Goal: Task Accomplishment & Management: Manage account settings

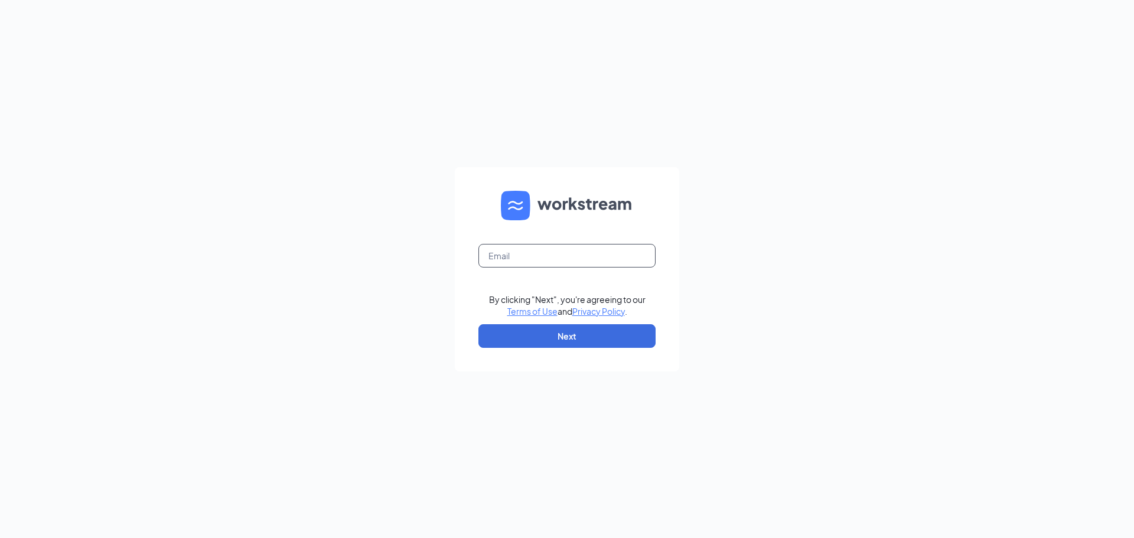
click at [585, 256] on input "text" at bounding box center [567, 256] width 177 height 24
type input "ihop1517@romulusinc.com"
click at [579, 343] on button "Next" at bounding box center [567, 336] width 177 height 24
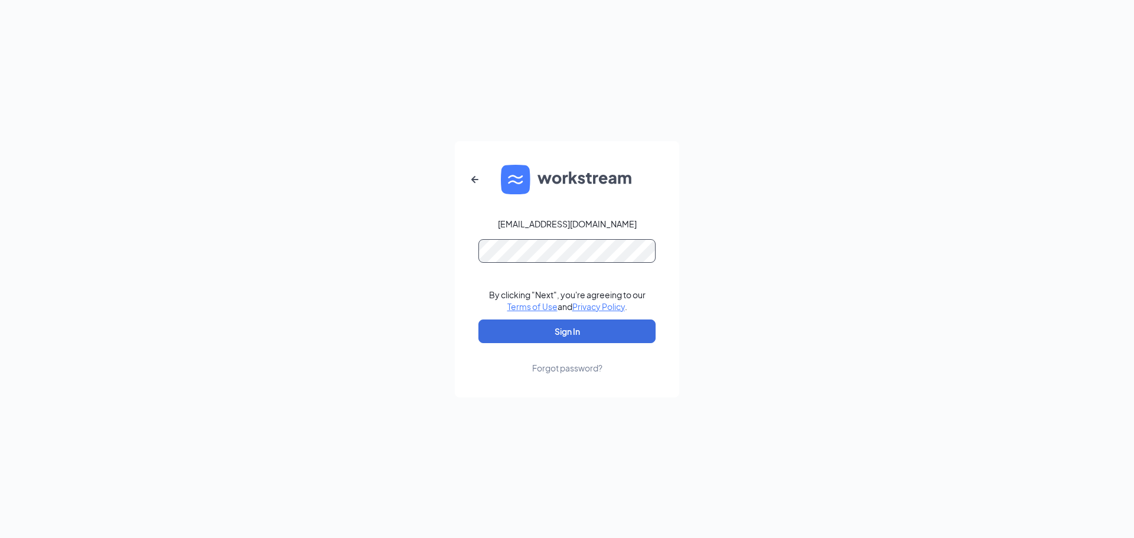
click at [479, 320] on button "Sign In" at bounding box center [567, 332] width 177 height 24
